Goal: Information Seeking & Learning: Learn about a topic

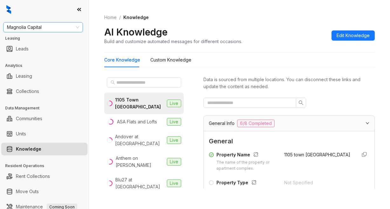
scroll to position [731, 0]
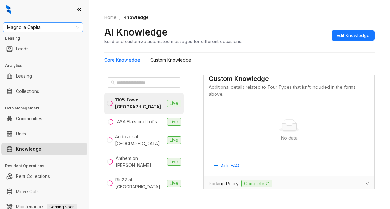
click at [53, 26] on span "Magnolia Capital" at bounding box center [43, 28] width 72 height 10
type input "*********"
click at [40, 40] on div "RR Living" at bounding box center [43, 40] width 70 height 7
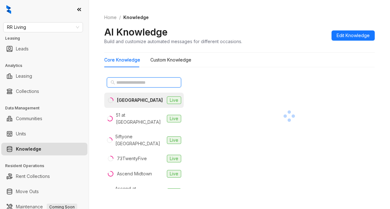
click at [153, 84] on input "text" at bounding box center [144, 82] width 56 height 7
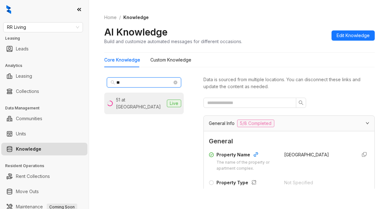
type input "**"
click at [140, 104] on li "51 at [GEOGRAPHIC_DATA] Live" at bounding box center [143, 104] width 79 height 22
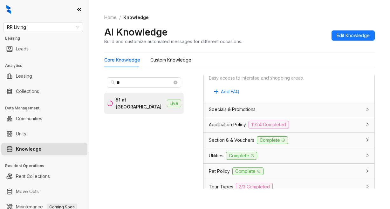
scroll to position [540, 0]
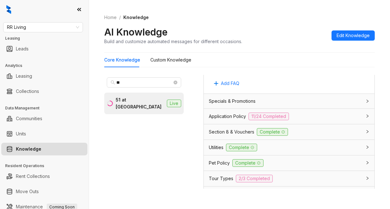
click at [223, 136] on span "Section 8 & Vouchers" at bounding box center [231, 132] width 45 height 7
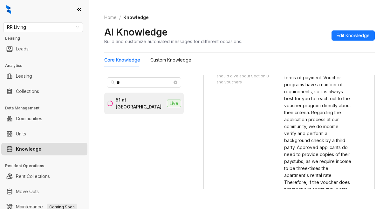
scroll to position [667, 0]
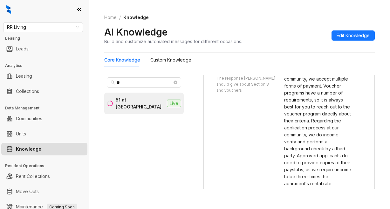
click at [255, 33] on div "AI Knowledge Build and customize automated messages for different occasions. Ed…" at bounding box center [239, 35] width 270 height 19
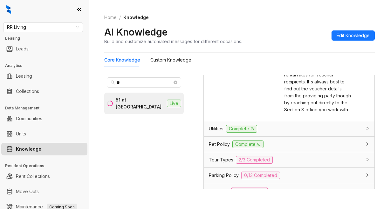
scroll to position [826, 0]
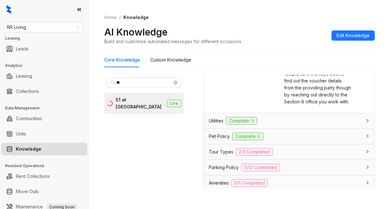
drag, startPoint x: 223, startPoint y: 92, endPoint x: 237, endPoint y: 91, distance: 13.7
click at [223, 92] on div "[PERSON_NAME] Response The response [PERSON_NAME] should give about Section 8 a…" at bounding box center [243, 8] width 68 height 196
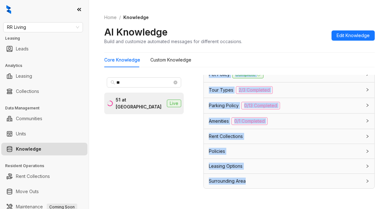
scroll to position [20, 0]
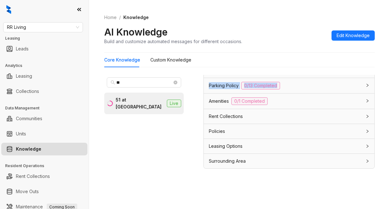
drag, startPoint x: 329, startPoint y: 97, endPoint x: 301, endPoint y: 85, distance: 30.3
drag, startPoint x: 195, startPoint y: 93, endPoint x: 203, endPoint y: 96, distance: 8.6
click at [200, 96] on div "** 51 at [GEOGRAPHIC_DATA] Live Data is sourced from multiple locations. You ca…" at bounding box center [239, 133] width 270 height 122
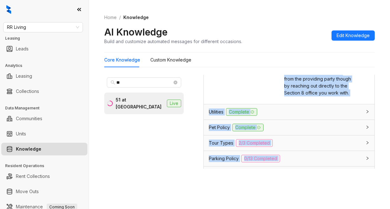
scroll to position [815, 0]
copy div "Data is sourced from multiple locations. You can disconnect these links and upd…"
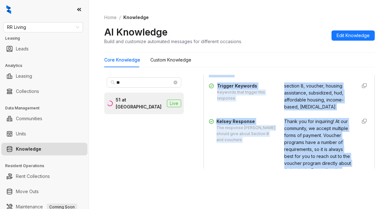
scroll to position [592, 0]
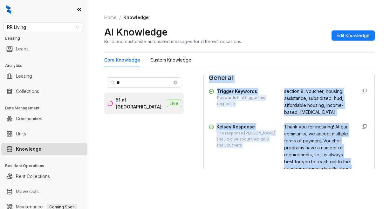
drag, startPoint x: 259, startPoint y: 142, endPoint x: 264, endPoint y: 142, distance: 5.4
click at [259, 142] on div "Trigger Keywords Keywords that trigger this response section 8, voucher, housin…" at bounding box center [289, 203] width 160 height 236
click at [340, 116] on div "Trigger Keywords Keywords that trigger this response section 8, voucher, housin…" at bounding box center [289, 102] width 160 height 28
click at [284, 116] on div "section 8, voucher, housing assistance, subsidized, hud, affordable housing, in…" at bounding box center [318, 102] width 68 height 28
click at [324, 83] on span "General" at bounding box center [289, 78] width 160 height 10
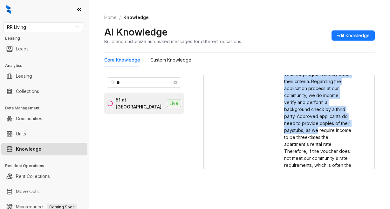
drag, startPoint x: 328, startPoint y: 152, endPoint x: 331, endPoint y: 158, distance: 7.4
click at [332, 160] on div "Thank you for inquiring! At our community, we accept multiple forms of payment.…" at bounding box center [318, 127] width 68 height 196
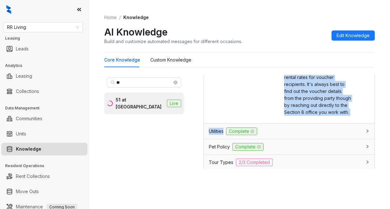
scroll to position [815, 0]
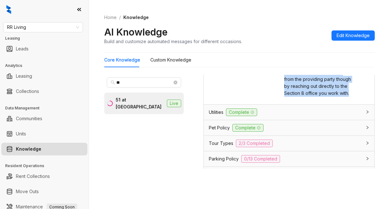
copy span "At our community, we accept multiple forms of payment. Voucher programs have a …"
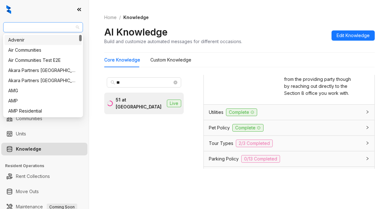
click at [43, 27] on span "RR Living" at bounding box center [43, 28] width 72 height 10
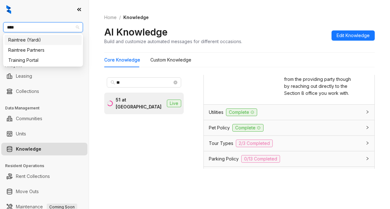
type input "*****"
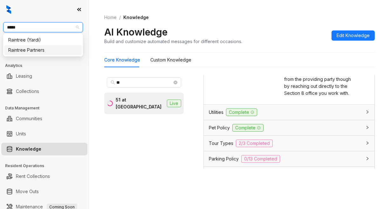
click at [13, 50] on div "Raintree Partners" at bounding box center [43, 50] width 70 height 7
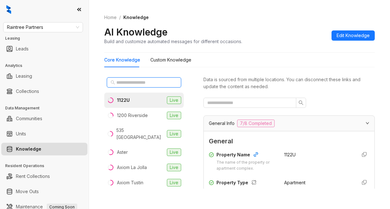
click at [124, 82] on input "text" at bounding box center [144, 82] width 56 height 7
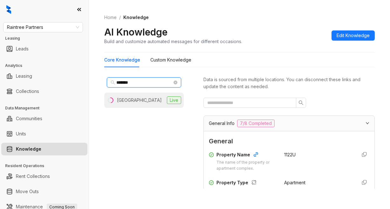
type input "*******"
click at [118, 101] on div "Boulder Creek" at bounding box center [139, 100] width 45 height 7
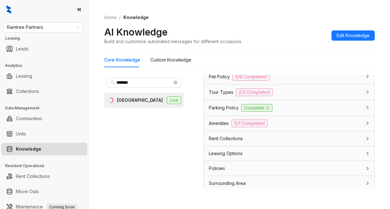
scroll to position [587, 0]
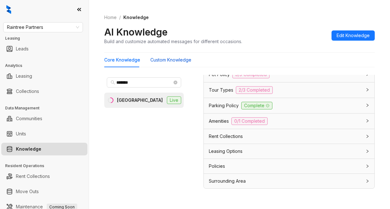
click at [178, 61] on Knowledge "Custom Knowledge" at bounding box center [170, 60] width 41 height 7
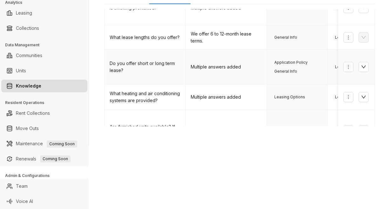
scroll to position [228, 0]
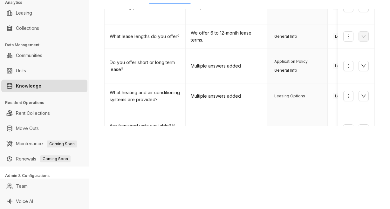
click at [289, 156] on link "2" at bounding box center [294, 161] width 10 height 10
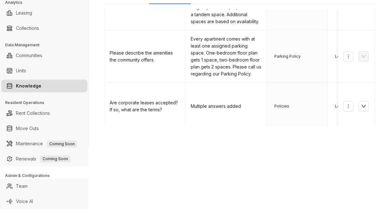
scroll to position [254, 0]
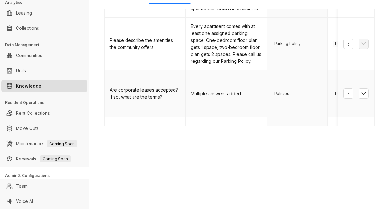
click at [301, 78] on td "Policies" at bounding box center [297, 93] width 61 height 47
click at [190, 153] on div "Raintree Partners Leasing Leads Analytics Leasing Collections Data Management C…" at bounding box center [195, 104] width 390 height 209
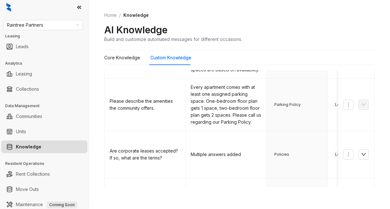
scroll to position [0, 0]
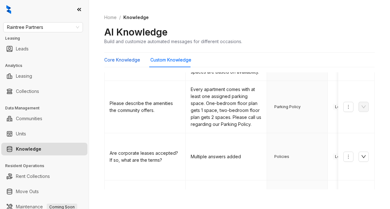
click at [127, 62] on Knowledge "Core Knowledge" at bounding box center [122, 60] width 36 height 7
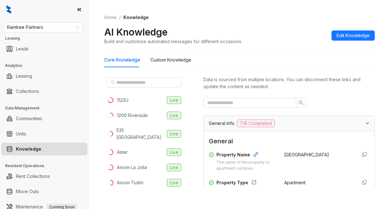
click at [239, 53] on div "Core Knowledge Custom Knowledge" at bounding box center [239, 60] width 270 height 15
click at [45, 28] on span "Raintree Partners" at bounding box center [43, 28] width 72 height 10
drag, startPoint x: 45, startPoint y: 28, endPoint x: 37, endPoint y: 28, distance: 8.6
click at [37, 28] on span "Raintree Partners" at bounding box center [43, 28] width 72 height 10
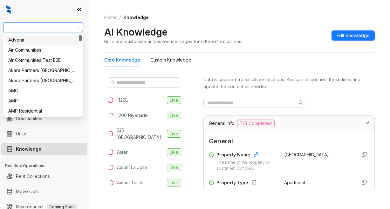
click at [49, 26] on span "Raintree Partners" at bounding box center [43, 28] width 72 height 10
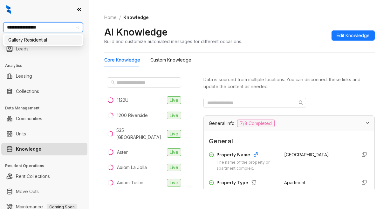
type input "**********"
click at [45, 42] on div "Gallery Residential" at bounding box center [43, 40] width 70 height 7
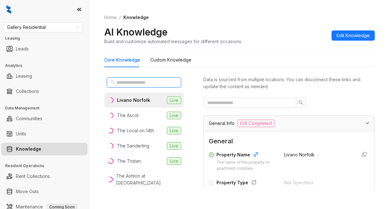
click at [137, 83] on input "text" at bounding box center [144, 82] width 56 height 7
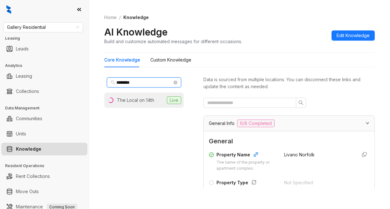
type input "********"
click at [119, 101] on div "The Local on 14th" at bounding box center [135, 100] width 37 height 7
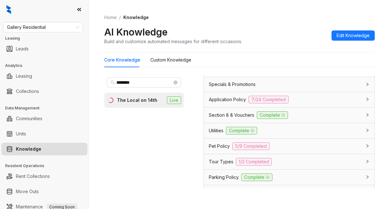
scroll to position [508, 0]
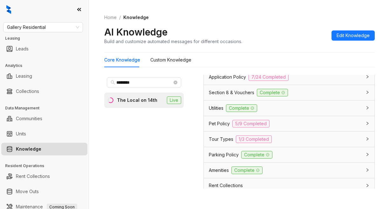
click at [210, 112] on span "Utilities" at bounding box center [216, 108] width 15 height 7
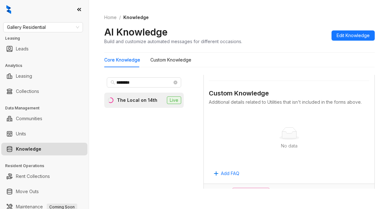
scroll to position [699, 0]
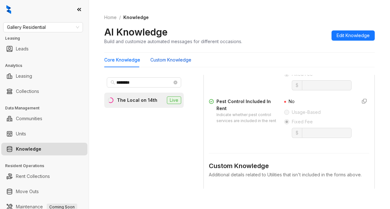
click at [156, 62] on Knowledge "Custom Knowledge" at bounding box center [170, 60] width 41 height 7
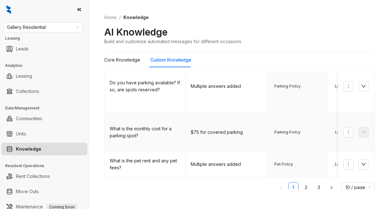
scroll to position [261, 0]
click at [301, 183] on link "2" at bounding box center [306, 188] width 10 height 10
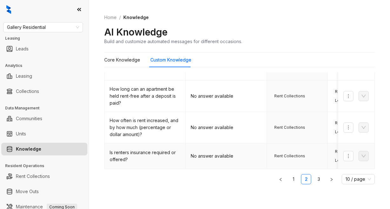
scroll to position [249, 0]
click at [314, 180] on link "3" at bounding box center [319, 180] width 10 height 10
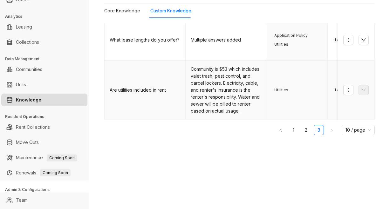
scroll to position [63, 0]
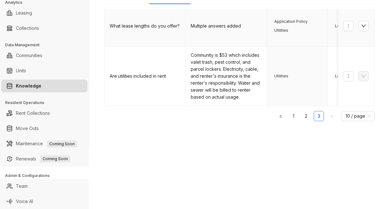
click at [222, 33] on td "Multiple answers added" at bounding box center [226, 26] width 81 height 41
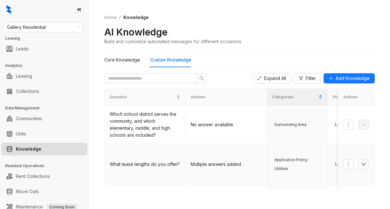
scroll to position [0, 0]
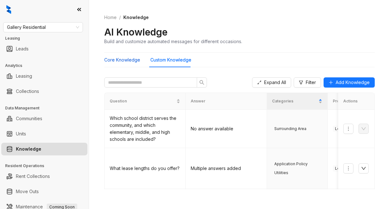
click at [109, 60] on Knowledge "Core Knowledge" at bounding box center [122, 60] width 36 height 7
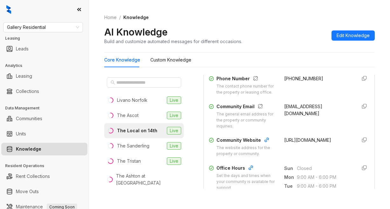
scroll to position [191, 0]
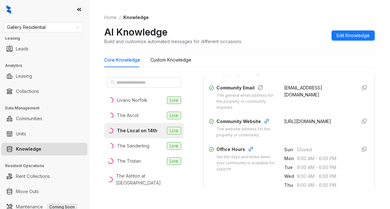
click at [294, 124] on span "https://www.thelocalon14th.com/" at bounding box center [307, 121] width 47 height 5
drag, startPoint x: 277, startPoint y: 128, endPoint x: 289, endPoint y: 133, distance: 13.4
click at [290, 135] on div "https://www.thelocalon14th.com/" at bounding box center [318, 128] width 68 height 20
copy span "https://www.thelocalon14th.com/"
click at [233, 25] on div "Home / Knowledge AI Knowledge Build and customize automated messages for differ…" at bounding box center [239, 29] width 270 height 46
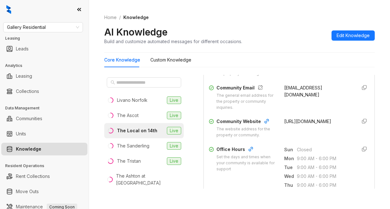
click at [229, 190] on div "Data is sourced from multiple locations. You can disconnect these links and upd…" at bounding box center [288, 134] width 171 height 119
drag, startPoint x: 138, startPoint y: 130, endPoint x: 141, endPoint y: 128, distance: 3.8
click at [138, 130] on div "The Local on 14th" at bounding box center [137, 130] width 40 height 7
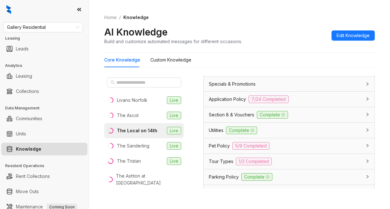
scroll to position [508, 0]
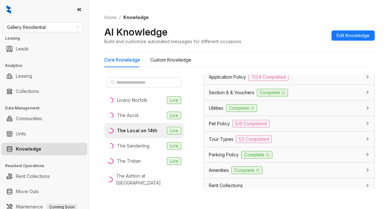
click at [224, 81] on span "Application Policy" at bounding box center [227, 77] width 37 height 7
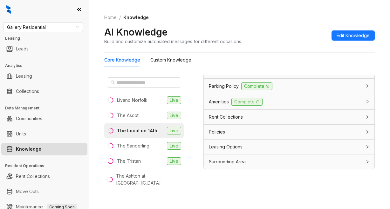
scroll to position [20, 0]
click at [297, 184] on div "Data is sourced from multiple locations. You can disconnect these links and upd…" at bounding box center [288, 134] width 171 height 119
click at [260, 16] on ol "Home / Knowledge" at bounding box center [239, 17] width 270 height 7
click at [263, 21] on div "Home / Knowledge AI Knowledge Build and customize automated messages for differ…" at bounding box center [239, 29] width 270 height 46
click at [202, 22] on div "Home / Knowledge AI Knowledge Build and customize automated messages for differ…" at bounding box center [239, 29] width 270 height 46
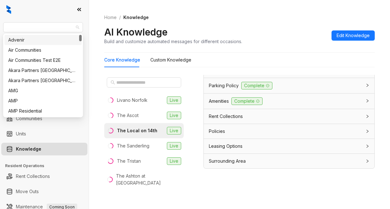
drag, startPoint x: 57, startPoint y: 26, endPoint x: 19, endPoint y: 21, distance: 37.9
click at [11, 26] on span "Gallery Residential" at bounding box center [43, 28] width 72 height 10
